Goal: Task Accomplishment & Management: Manage account settings

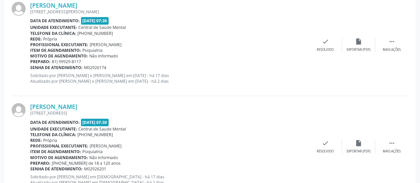
scroll to position [140, 0]
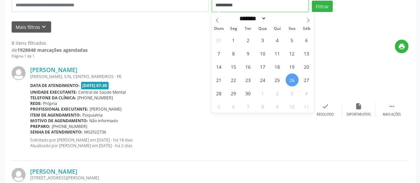
click at [221, 7] on input "**********" at bounding box center [260, 5] width 97 height 13
click at [235, 78] on span "22" at bounding box center [233, 79] width 13 height 13
type input "**********"
click at [235, 78] on span "22" at bounding box center [233, 79] width 13 height 13
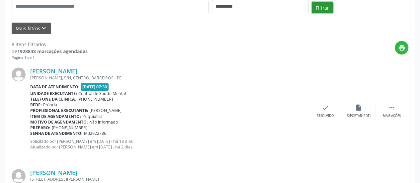
click at [316, 4] on button "Filtrar" at bounding box center [322, 7] width 21 height 11
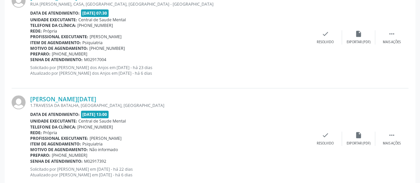
scroll to position [230, 0]
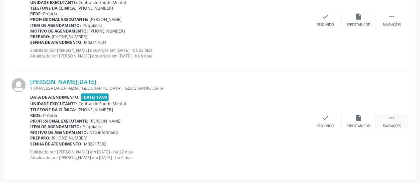
click at [389, 119] on icon "" at bounding box center [392, 117] width 7 height 7
click at [357, 122] on div "alarm_off Não compareceu" at bounding box center [358, 121] width 33 height 14
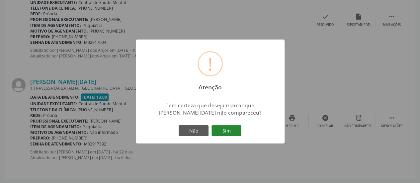
click at [225, 131] on button "Sim" at bounding box center [227, 130] width 30 height 11
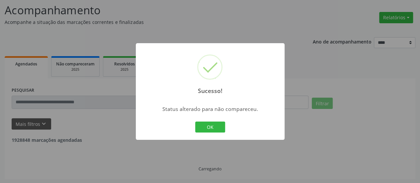
scroll to position [129, 0]
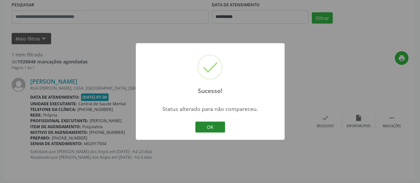
click at [218, 129] on button "OK" at bounding box center [210, 127] width 30 height 11
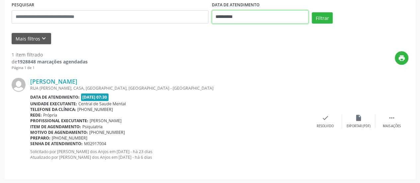
click at [221, 19] on input "**********" at bounding box center [260, 16] width 97 height 13
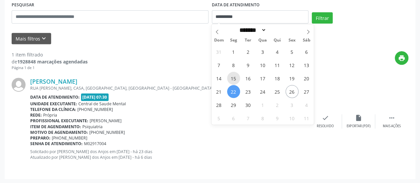
click at [235, 75] on span "15" at bounding box center [233, 78] width 13 height 13
type input "**********"
click at [235, 75] on span "15" at bounding box center [233, 78] width 13 height 13
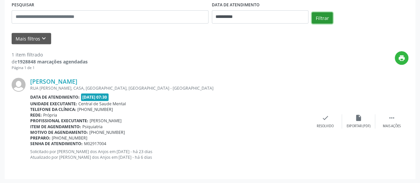
click at [321, 21] on button "Filtrar" at bounding box center [322, 17] width 21 height 11
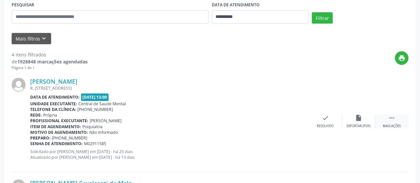
click at [386, 117] on div " Mais ações" at bounding box center [392, 121] width 33 height 14
click at [364, 121] on div "alarm_off Não compareceu" at bounding box center [358, 121] width 33 height 14
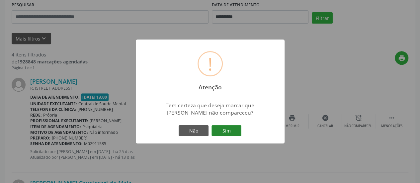
click at [239, 129] on button "Sim" at bounding box center [227, 130] width 30 height 11
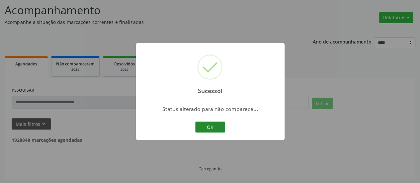
click at [207, 126] on button "OK" at bounding box center [210, 127] width 30 height 11
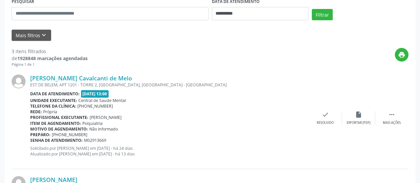
scroll to position [143, 0]
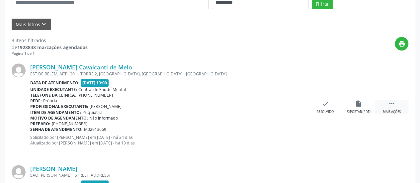
drag, startPoint x: 393, startPoint y: 106, endPoint x: 378, endPoint y: 105, distance: 15.3
click at [393, 106] on icon "" at bounding box center [392, 103] width 7 height 7
click at [356, 107] on div "alarm_off Não compareceu" at bounding box center [358, 107] width 33 height 14
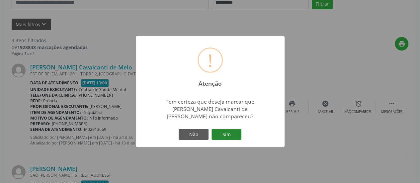
click at [234, 129] on button "Sim" at bounding box center [227, 134] width 30 height 11
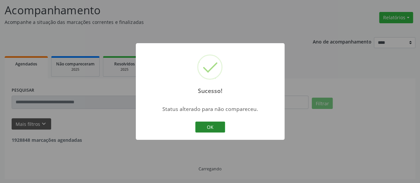
click at [202, 123] on button "OK" at bounding box center [210, 127] width 30 height 11
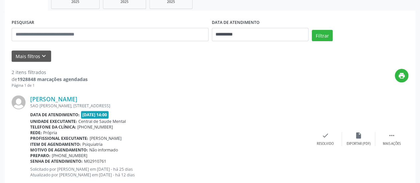
scroll to position [64, 0]
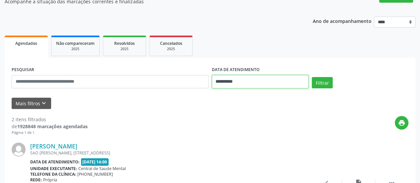
click at [223, 83] on input "**********" at bounding box center [260, 81] width 97 height 13
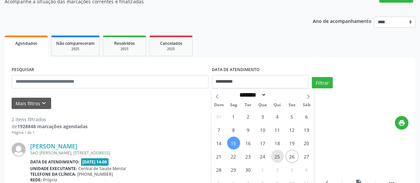
click at [277, 154] on span "25" at bounding box center [277, 156] width 13 height 13
type input "**********"
click at [277, 154] on span "25" at bounding box center [277, 156] width 13 height 13
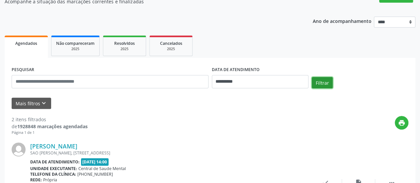
click at [320, 78] on button "Filtrar" at bounding box center [322, 82] width 21 height 11
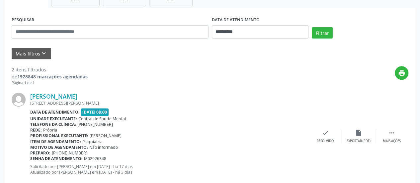
scroll to position [197, 0]
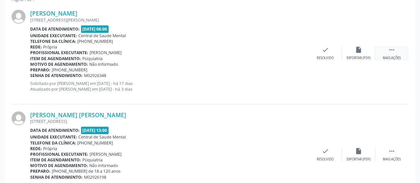
click at [392, 49] on icon "" at bounding box center [392, 49] width 7 height 7
click at [356, 51] on icon "alarm_off" at bounding box center [358, 49] width 7 height 7
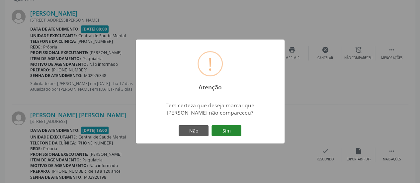
click at [230, 129] on button "Sim" at bounding box center [227, 130] width 30 height 11
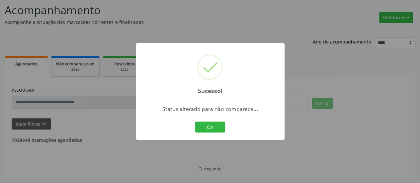
click at [220, 130] on button "OK" at bounding box center [210, 127] width 30 height 11
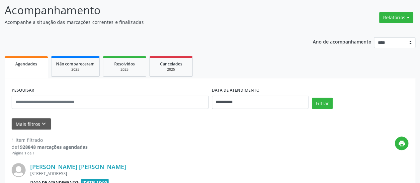
scroll to position [129, 0]
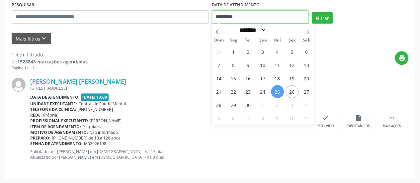
click at [225, 15] on input "**********" at bounding box center [260, 16] width 97 height 13
click at [232, 90] on span "22" at bounding box center [233, 91] width 13 height 13
type input "**********"
drag, startPoint x: 232, startPoint y: 90, endPoint x: 249, endPoint y: 75, distance: 21.7
click at [233, 90] on span "22" at bounding box center [233, 91] width 13 height 13
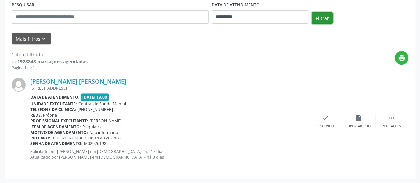
click at [324, 16] on button "Filtrar" at bounding box center [322, 17] width 21 height 11
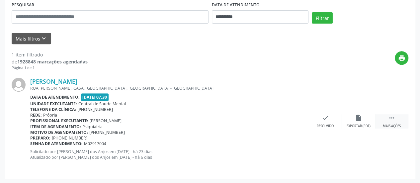
click at [388, 116] on div " Mais ações" at bounding box center [392, 121] width 33 height 14
click at [371, 119] on div "alarm_off Não compareceu" at bounding box center [358, 121] width 33 height 14
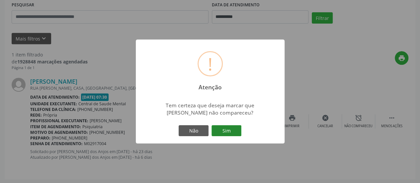
click at [230, 131] on button "Sim" at bounding box center [227, 130] width 30 height 11
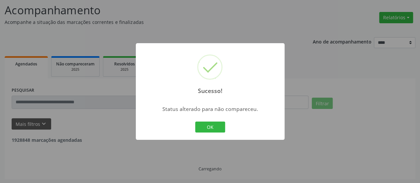
click at [216, 125] on button "OK" at bounding box center [210, 127] width 30 height 11
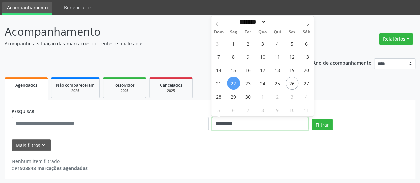
click at [226, 125] on input "**********" at bounding box center [260, 123] width 97 height 13
click at [249, 83] on span "23" at bounding box center [248, 83] width 13 height 13
type input "**********"
click at [249, 83] on span "23" at bounding box center [248, 83] width 13 height 13
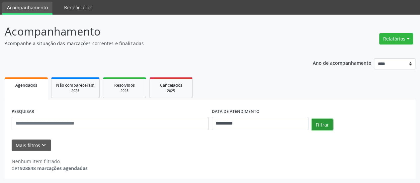
click at [321, 122] on button "Filtrar" at bounding box center [322, 124] width 21 height 11
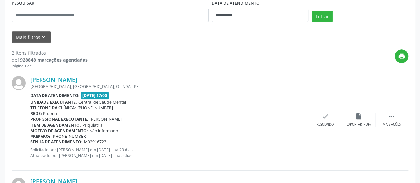
scroll to position [155, 0]
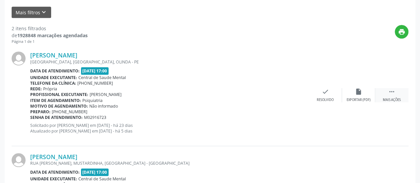
click at [392, 90] on icon "" at bounding box center [392, 91] width 7 height 7
click at [350, 97] on div "alarm_off Não compareceu" at bounding box center [358, 95] width 33 height 14
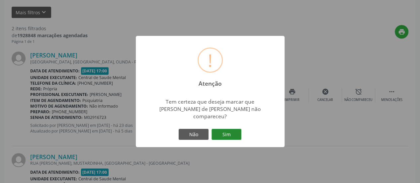
click at [233, 129] on button "Sim" at bounding box center [227, 134] width 30 height 11
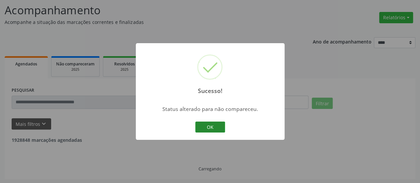
scroll to position [129, 0]
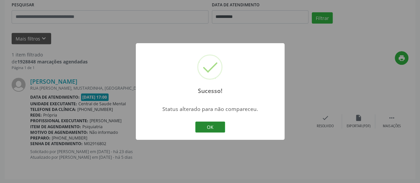
click at [211, 129] on button "OK" at bounding box center [210, 127] width 30 height 11
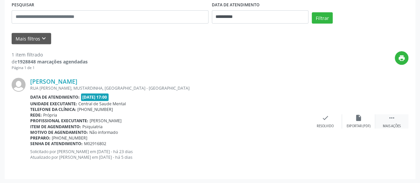
click at [394, 120] on icon "" at bounding box center [392, 117] width 7 height 7
click at [350, 121] on div "alarm_off Não compareceu" at bounding box center [358, 121] width 33 height 14
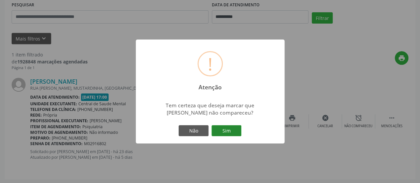
click at [228, 132] on button "Sim" at bounding box center [227, 130] width 30 height 11
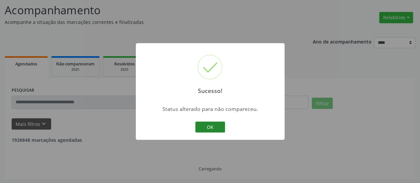
click at [204, 130] on button "OK" at bounding box center [210, 127] width 30 height 11
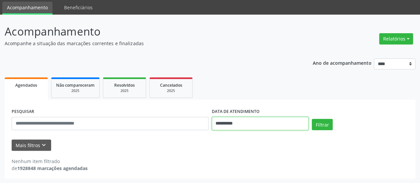
click at [222, 126] on input "**********" at bounding box center [260, 123] width 97 height 13
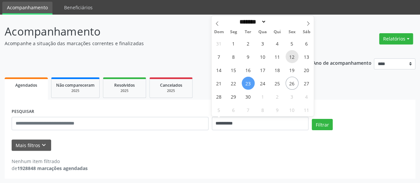
click at [293, 57] on span "12" at bounding box center [292, 56] width 13 height 13
type input "**********"
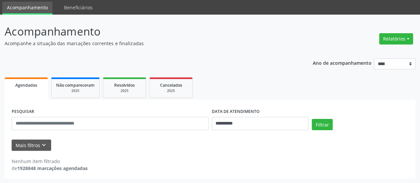
click at [333, 123] on div "Filtrar" at bounding box center [360, 127] width 100 height 16
click at [328, 125] on button "Filtrar" at bounding box center [322, 124] width 21 height 11
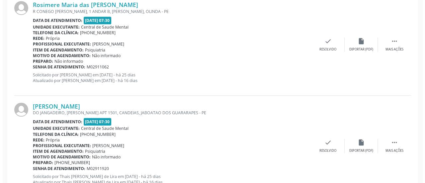
scroll to position [221, 0]
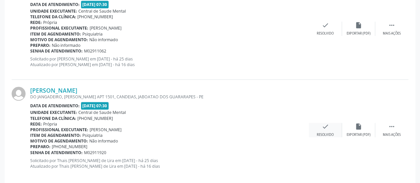
click at [325, 125] on icon "check" at bounding box center [325, 126] width 7 height 7
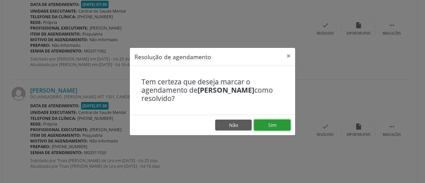
click at [280, 126] on button "Sim" at bounding box center [272, 125] width 37 height 11
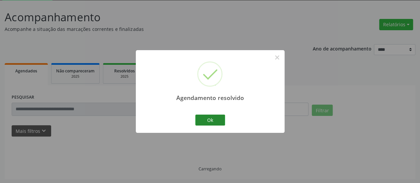
scroll to position [129, 0]
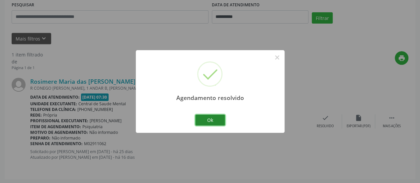
click at [217, 119] on button "Ok" at bounding box center [210, 120] width 30 height 11
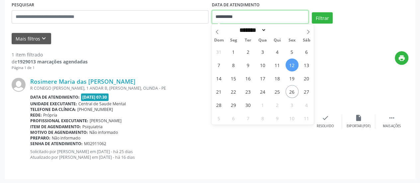
click at [224, 13] on input "**********" at bounding box center [260, 16] width 97 height 13
click at [255, 88] on div "31 1 2 3 4 5 6 7 8 9 10 11 12 13 14 15 16 17 18 19 20 21 22 23 24 25 26 27 28 2…" at bounding box center [263, 85] width 102 height 80
click at [254, 88] on div "31 1 2 3 4 5 6 7 8 9 10 11 12 13 14 15 16 17 18 19 20 21 22 23 24 25 26 27 28 2…" at bounding box center [263, 85] width 102 height 80
click at [253, 90] on span "23" at bounding box center [248, 91] width 13 height 13
type input "**********"
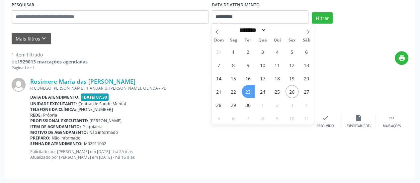
click at [253, 90] on span "23" at bounding box center [248, 91] width 13 height 13
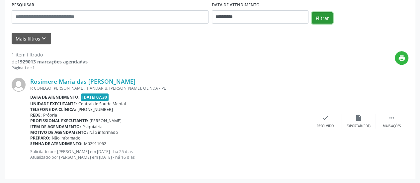
click at [320, 15] on button "Filtrar" at bounding box center [322, 17] width 21 height 11
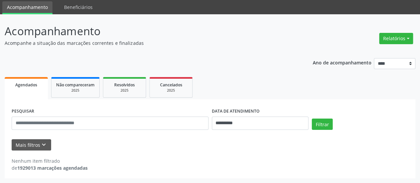
scroll to position [22, 0]
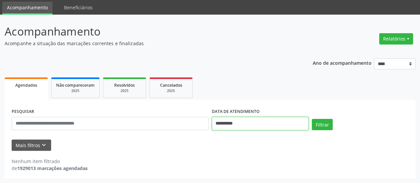
click at [223, 125] on body "**********" at bounding box center [210, 69] width 420 height 183
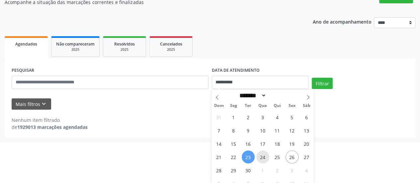
click at [262, 158] on span "24" at bounding box center [263, 157] width 13 height 13
type input "**********"
click at [262, 158] on span "24" at bounding box center [263, 157] width 13 height 13
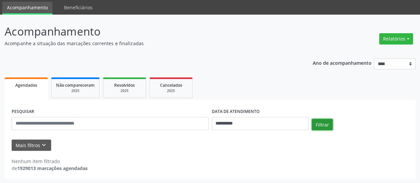
click at [319, 125] on button "Filtrar" at bounding box center [322, 124] width 21 height 11
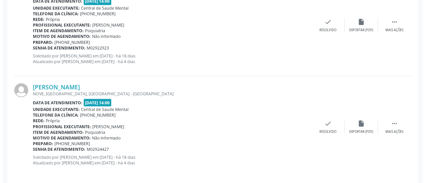
scroll to position [635, 0]
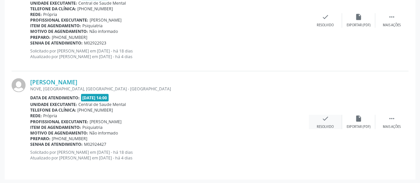
click at [330, 121] on div "check Resolvido" at bounding box center [325, 122] width 33 height 14
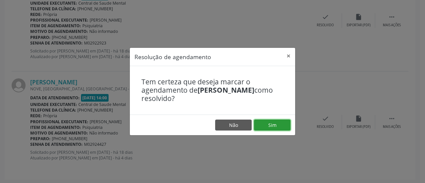
click at [287, 124] on button "Sim" at bounding box center [272, 125] width 37 height 11
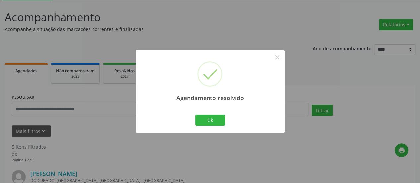
scroll to position [534, 0]
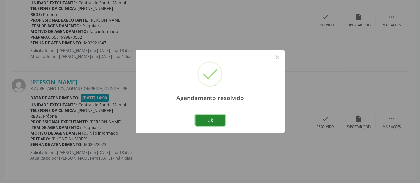
click at [215, 122] on button "Ok" at bounding box center [210, 120] width 30 height 11
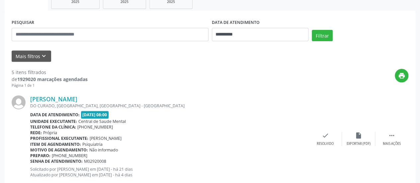
scroll to position [36, 0]
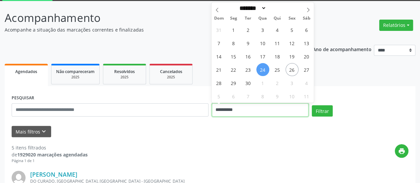
click at [221, 107] on input "**********" at bounding box center [260, 109] width 97 height 13
click at [275, 72] on span "25" at bounding box center [277, 69] width 13 height 13
type input "**********"
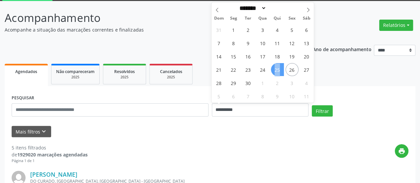
click at [275, 72] on span "25" at bounding box center [277, 69] width 13 height 13
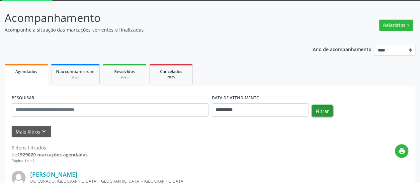
click at [322, 110] on button "Filtrar" at bounding box center [322, 110] width 21 height 11
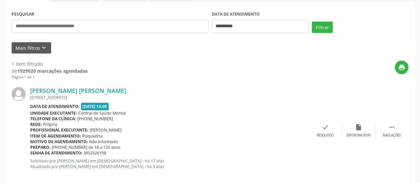
scroll to position [129, 0]
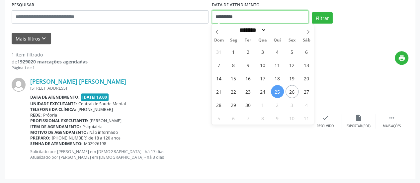
click at [220, 14] on input "**********" at bounding box center [260, 16] width 97 height 13
click at [267, 91] on span "24" at bounding box center [263, 91] width 13 height 13
type input "**********"
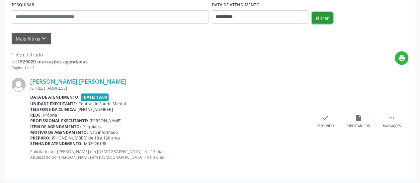
click at [321, 17] on button "Filtrar" at bounding box center [322, 17] width 21 height 11
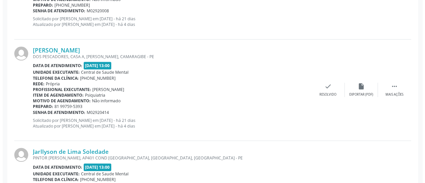
scroll to position [295, 0]
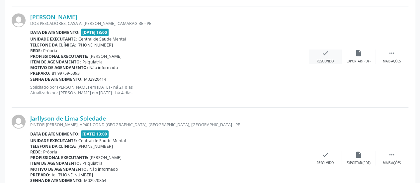
click at [334, 60] on div "Resolvido" at bounding box center [325, 61] width 17 height 5
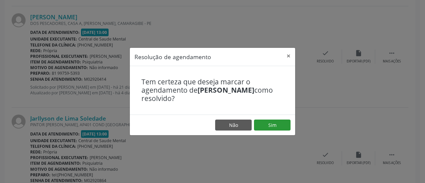
click at [270, 132] on footer "Não Sim" at bounding box center [213, 125] width 166 height 21
click at [271, 125] on button "Sim" at bounding box center [272, 125] width 37 height 11
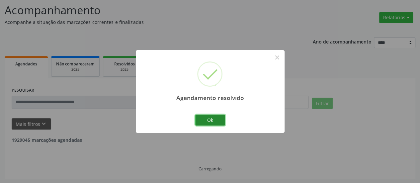
click at [214, 119] on button "Ok" at bounding box center [210, 120] width 30 height 11
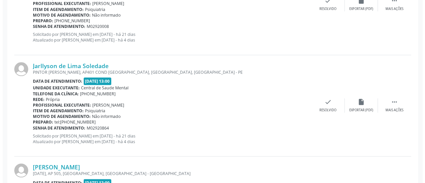
scroll to position [276, 0]
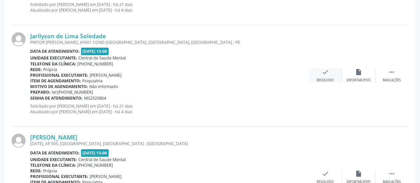
click at [322, 74] on icon "check" at bounding box center [325, 71] width 7 height 7
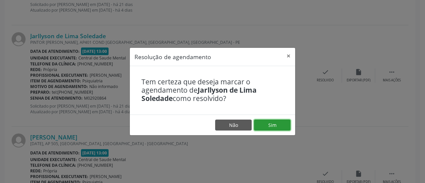
click at [273, 123] on button "Sim" at bounding box center [272, 125] width 37 height 11
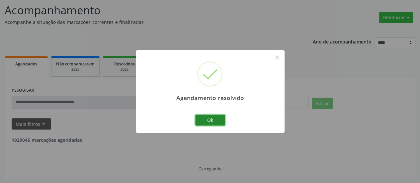
click at [215, 121] on button "Ok" at bounding box center [210, 120] width 30 height 11
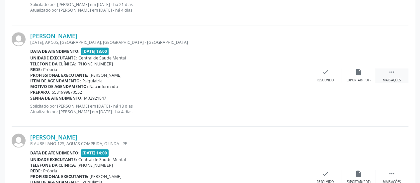
click at [390, 69] on icon "" at bounding box center [392, 71] width 7 height 7
click at [352, 75] on div "alarm_off Não compareceu" at bounding box center [358, 75] width 33 height 14
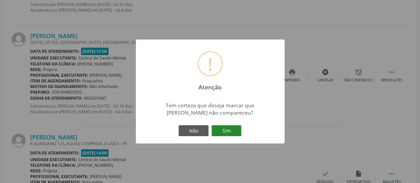
click at [221, 134] on button "Sim" at bounding box center [227, 130] width 30 height 11
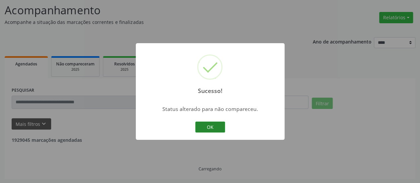
scroll to position [230, 0]
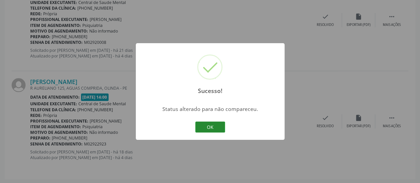
click at [217, 126] on button "OK" at bounding box center [210, 127] width 30 height 11
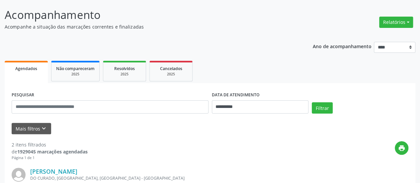
scroll to position [31, 0]
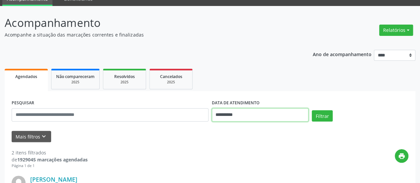
click at [222, 119] on input "**********" at bounding box center [260, 114] width 97 height 13
drag, startPoint x: 223, startPoint y: 115, endPoint x: 232, endPoint y: 114, distance: 9.7
click at [223, 115] on input "**********" at bounding box center [260, 114] width 97 height 13
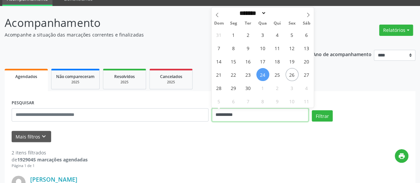
click at [230, 115] on input "**********" at bounding box center [260, 114] width 97 height 13
click at [278, 76] on span "25" at bounding box center [277, 74] width 13 height 13
type input "**********"
click at [278, 76] on span "25" at bounding box center [277, 74] width 13 height 13
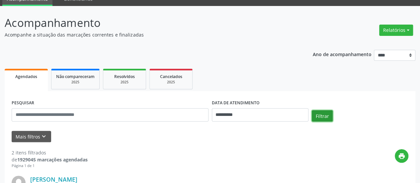
click at [322, 114] on button "Filtrar" at bounding box center [322, 115] width 21 height 11
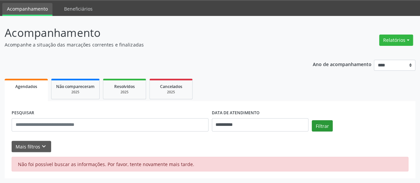
scroll to position [20, 0]
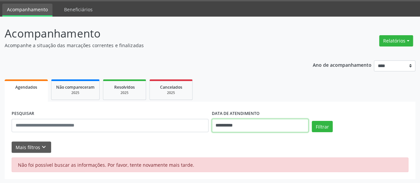
click at [220, 126] on input "**********" at bounding box center [260, 125] width 97 height 13
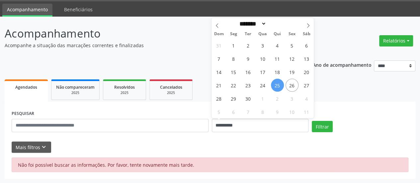
click at [278, 87] on span "25" at bounding box center [277, 85] width 13 height 13
type input "**********"
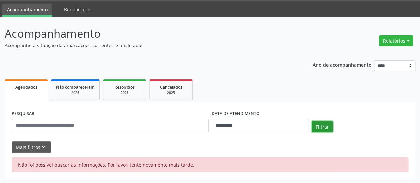
click at [323, 127] on button "Filtrar" at bounding box center [322, 126] width 21 height 11
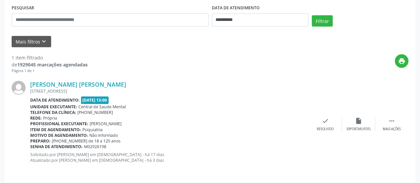
scroll to position [129, 0]
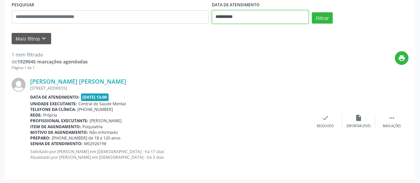
click at [222, 18] on input "**********" at bounding box center [260, 16] width 97 height 13
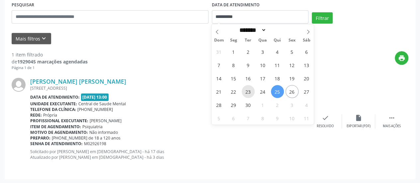
click at [251, 88] on span "23" at bounding box center [248, 91] width 13 height 13
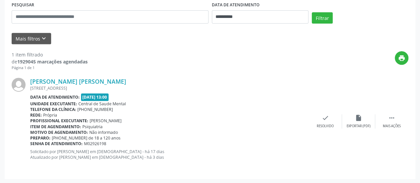
click at [332, 15] on div "Filtrar" at bounding box center [360, 20] width 100 height 16
click at [326, 15] on button "Filtrar" at bounding box center [322, 17] width 21 height 11
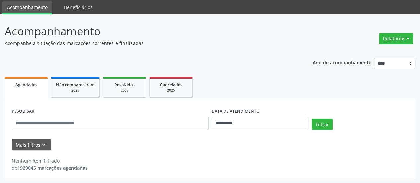
scroll to position [22, 0]
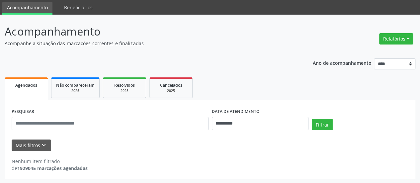
click at [225, 116] on label "DATA DE ATENDIMENTO" at bounding box center [236, 112] width 48 height 10
click at [227, 123] on input "**********" at bounding box center [260, 123] width 97 height 13
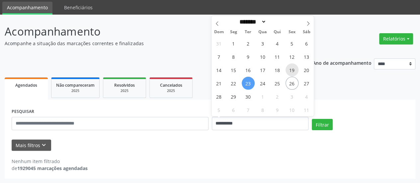
click at [295, 69] on span "19" at bounding box center [292, 69] width 13 height 13
type input "**********"
click at [295, 69] on span "19" at bounding box center [292, 69] width 13 height 13
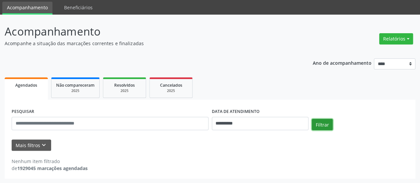
click at [320, 123] on button "Filtrar" at bounding box center [322, 124] width 21 height 11
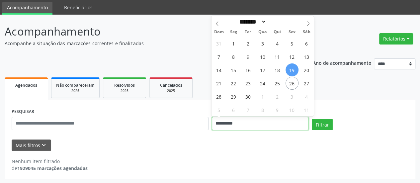
click at [225, 124] on input "**********" at bounding box center [260, 123] width 97 height 13
click at [261, 79] on span "24" at bounding box center [263, 83] width 13 height 13
type input "**********"
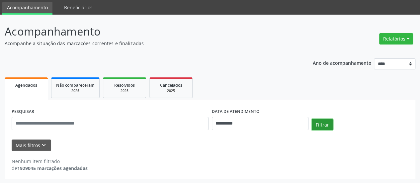
click at [314, 121] on button "Filtrar" at bounding box center [322, 124] width 21 height 11
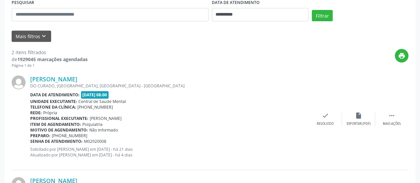
scroll to position [155, 0]
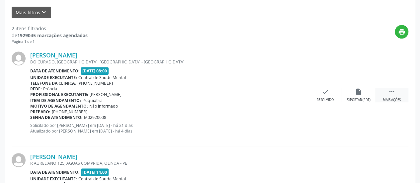
drag, startPoint x: 401, startPoint y: 88, endPoint x: 397, endPoint y: 90, distance: 3.7
click at [401, 88] on div " Mais ações" at bounding box center [392, 95] width 33 height 14
click at [352, 89] on div "alarm_off Não compareceu" at bounding box center [358, 95] width 33 height 14
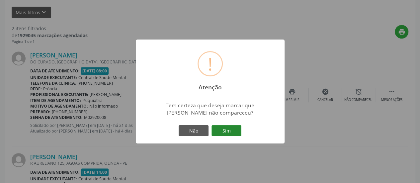
click at [232, 126] on button "Sim" at bounding box center [227, 130] width 30 height 11
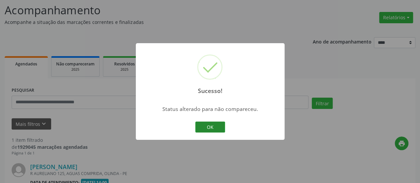
scroll to position [129, 0]
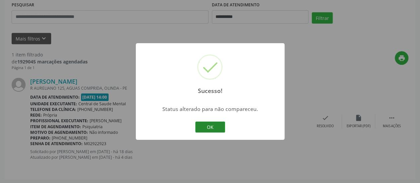
click at [205, 127] on button "OK" at bounding box center [210, 127] width 30 height 11
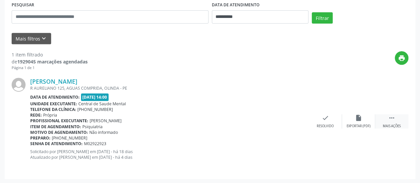
click at [391, 119] on icon "" at bounding box center [392, 117] width 7 height 7
click at [352, 116] on div "alarm_off Não compareceu" at bounding box center [358, 121] width 33 height 14
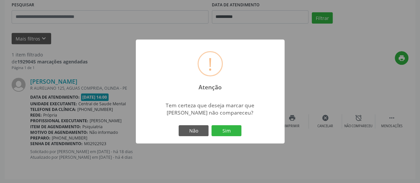
click at [225, 137] on div "Não Sim" at bounding box center [210, 131] width 66 height 14
click at [226, 133] on button "Sim" at bounding box center [227, 130] width 30 height 11
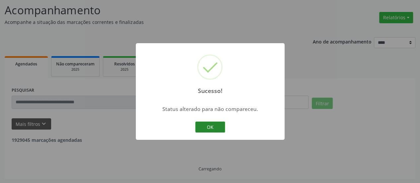
scroll to position [22, 0]
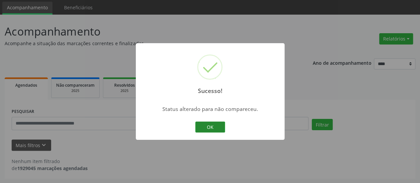
click at [203, 125] on button "OK" at bounding box center [210, 127] width 30 height 11
